Goal: Information Seeking & Learning: Learn about a topic

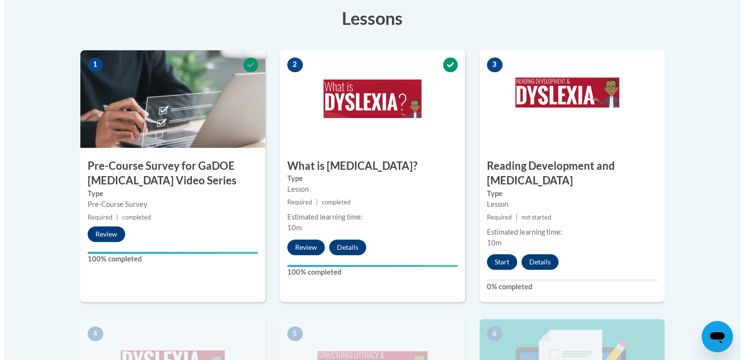
scroll to position [315, 0]
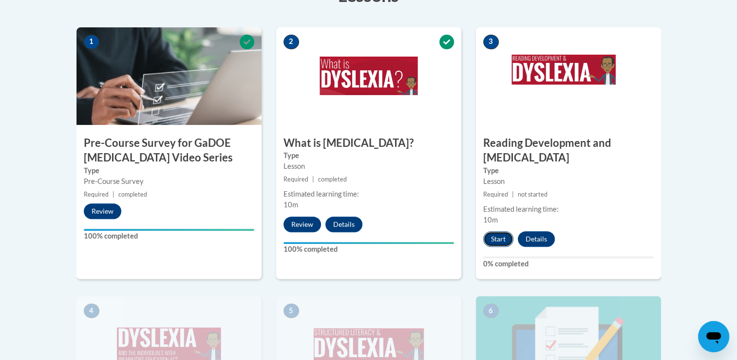
click at [491, 231] on button "Start" at bounding box center [498, 239] width 30 height 16
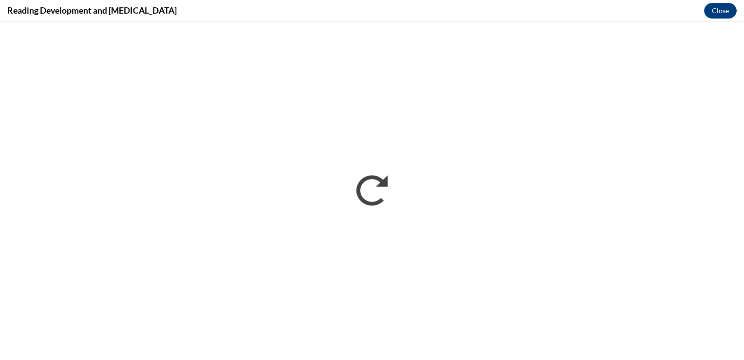
scroll to position [0, 0]
